Goal: Navigation & Orientation: Find specific page/section

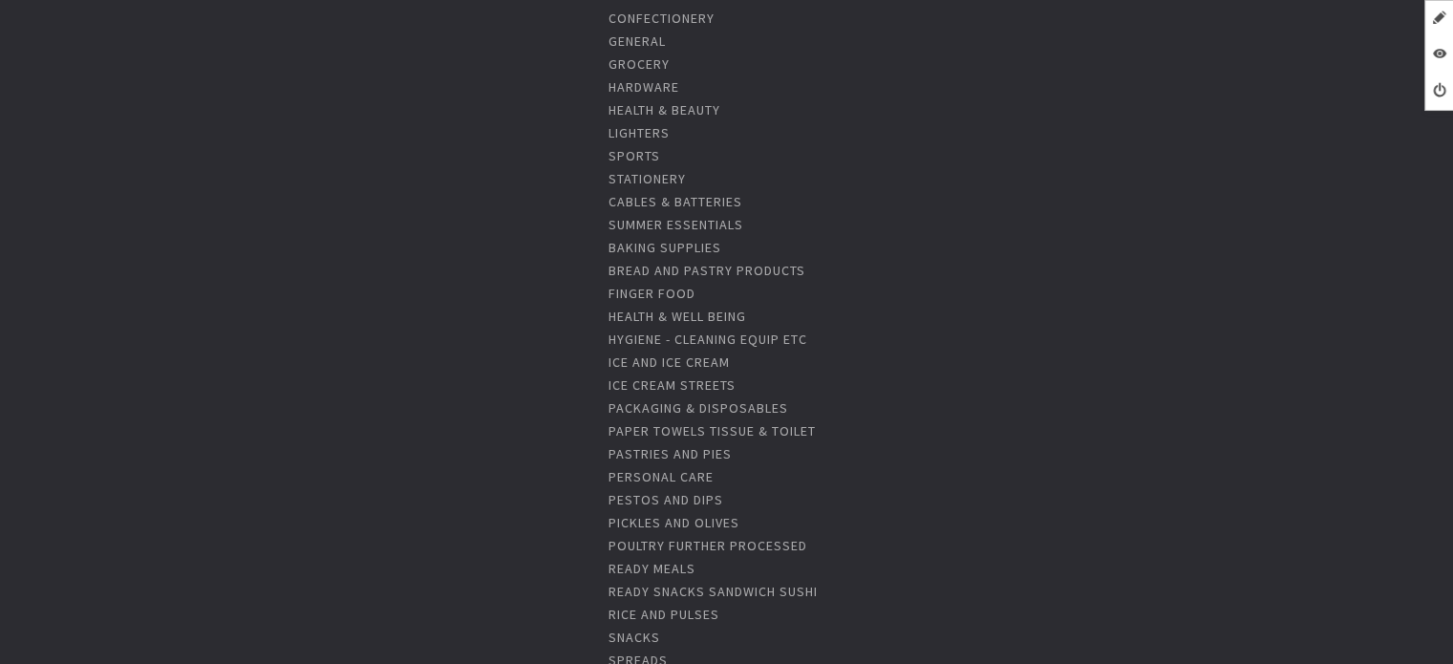
scroll to position [2387, 0]
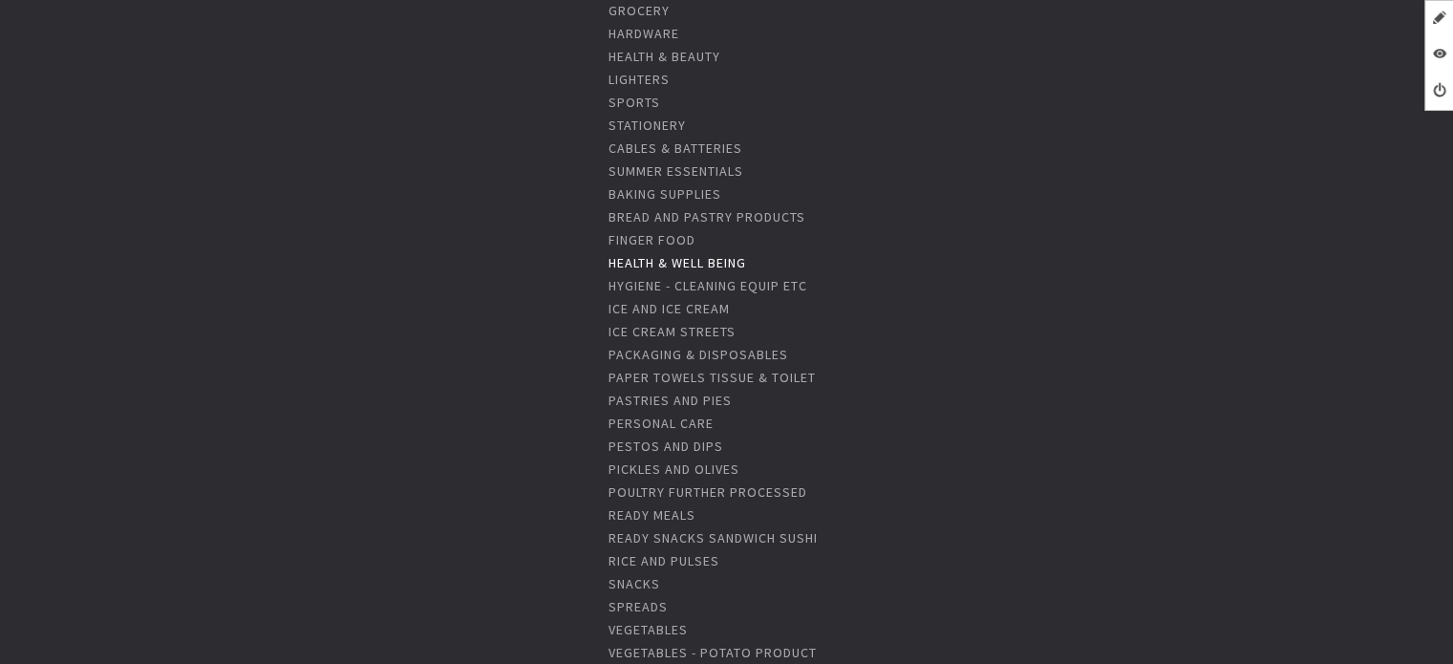
click at [668, 263] on link "Health & Well Being" at bounding box center [677, 262] width 138 height 17
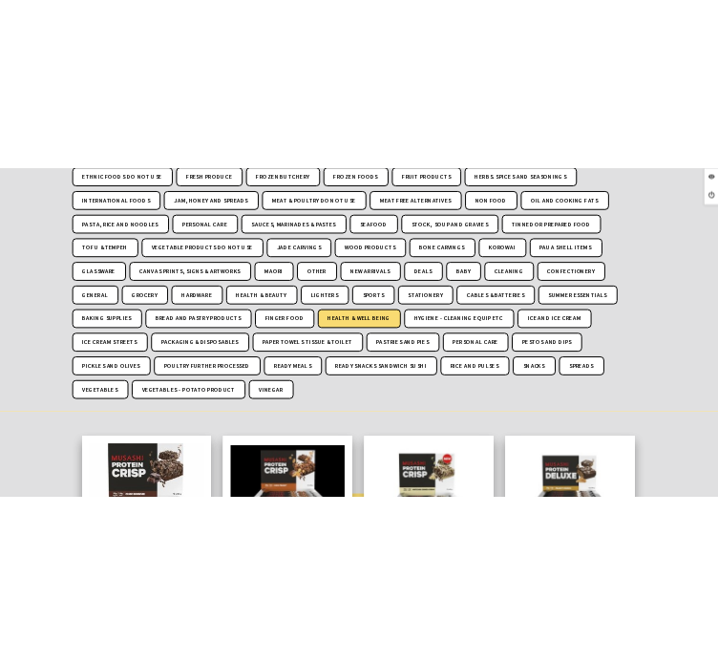
scroll to position [567, 0]
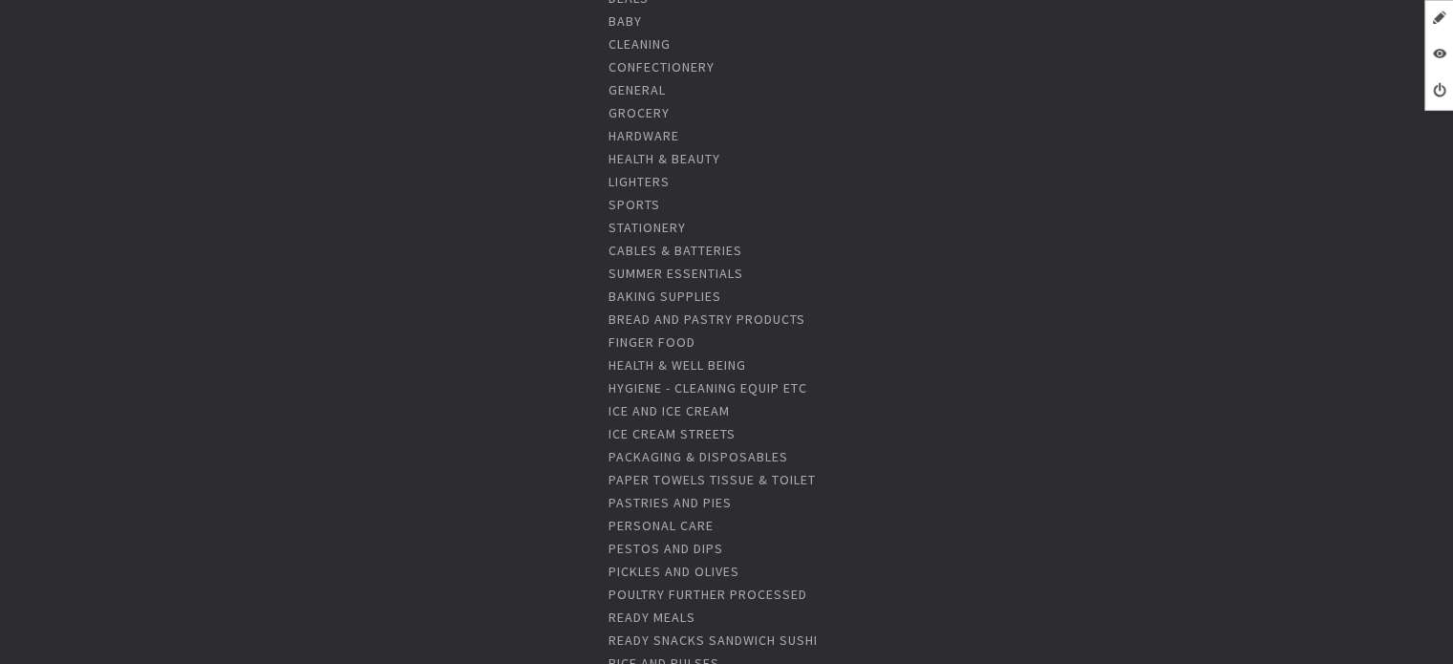
scroll to position [2292, 0]
click at [673, 361] on link "Health & Well Being" at bounding box center [677, 358] width 138 height 17
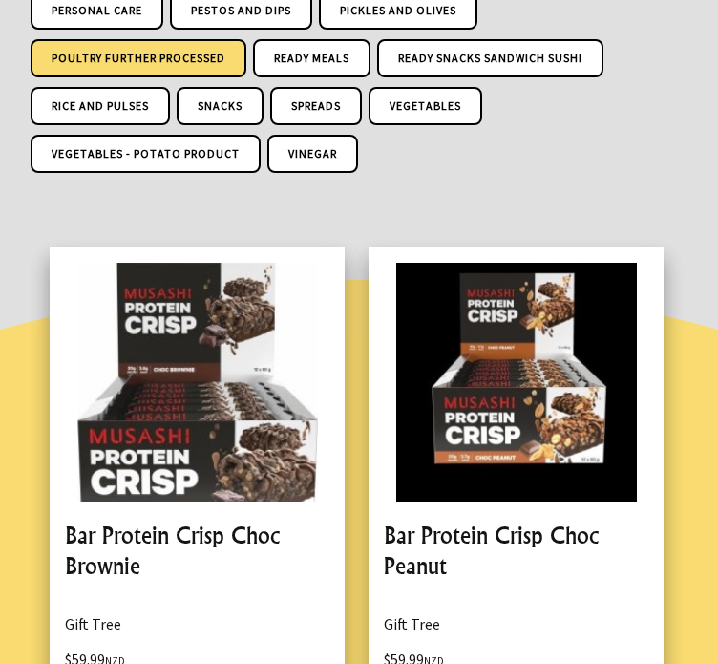
scroll to position [1331, 0]
